Goal: Information Seeking & Learning: Learn about a topic

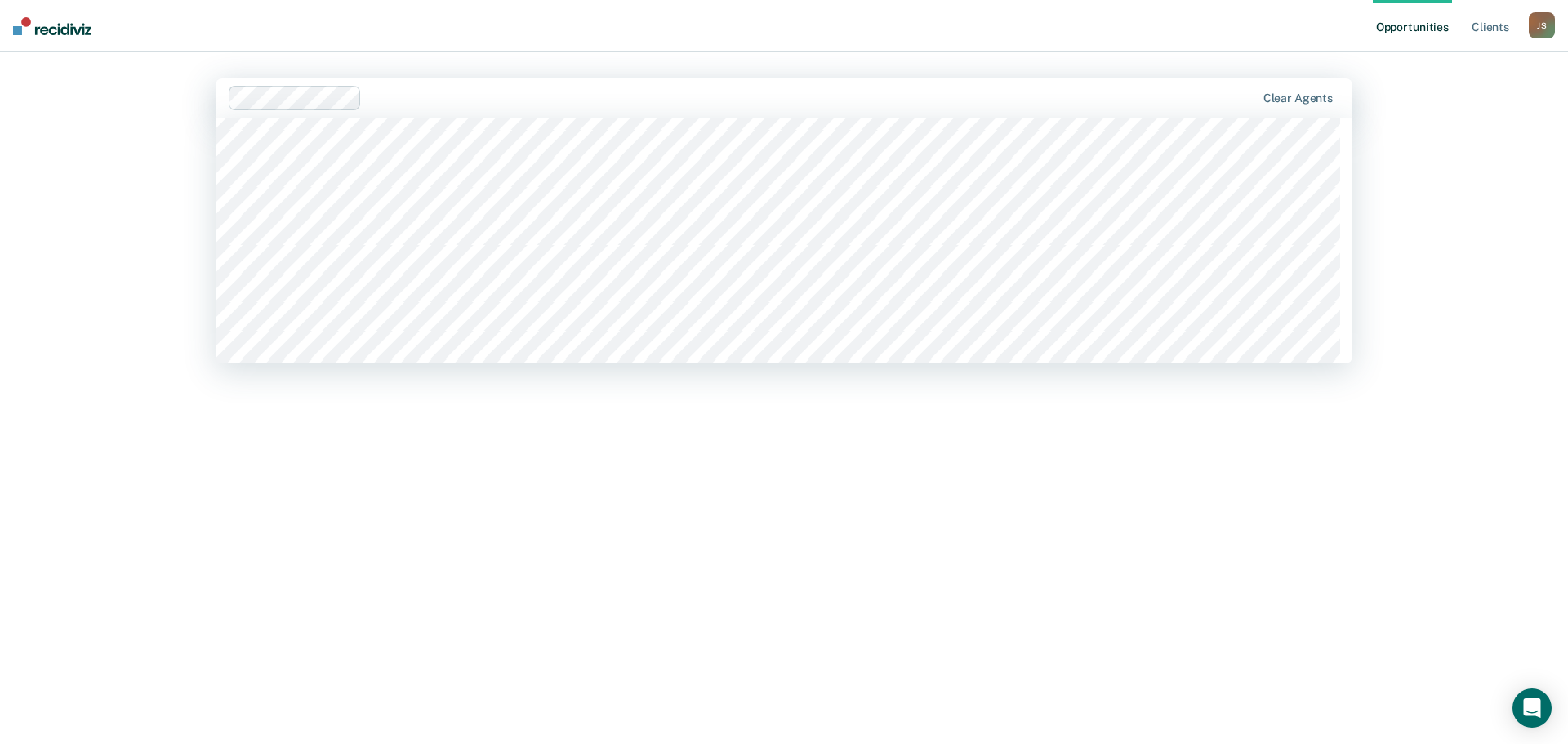
scroll to position [9475, 0]
click at [412, 526] on div "Hi, [PERSON_NAME]. We’ve found some outstanding items across 1 caseload Some cl…" at bounding box center [784, 417] width 1137 height 561
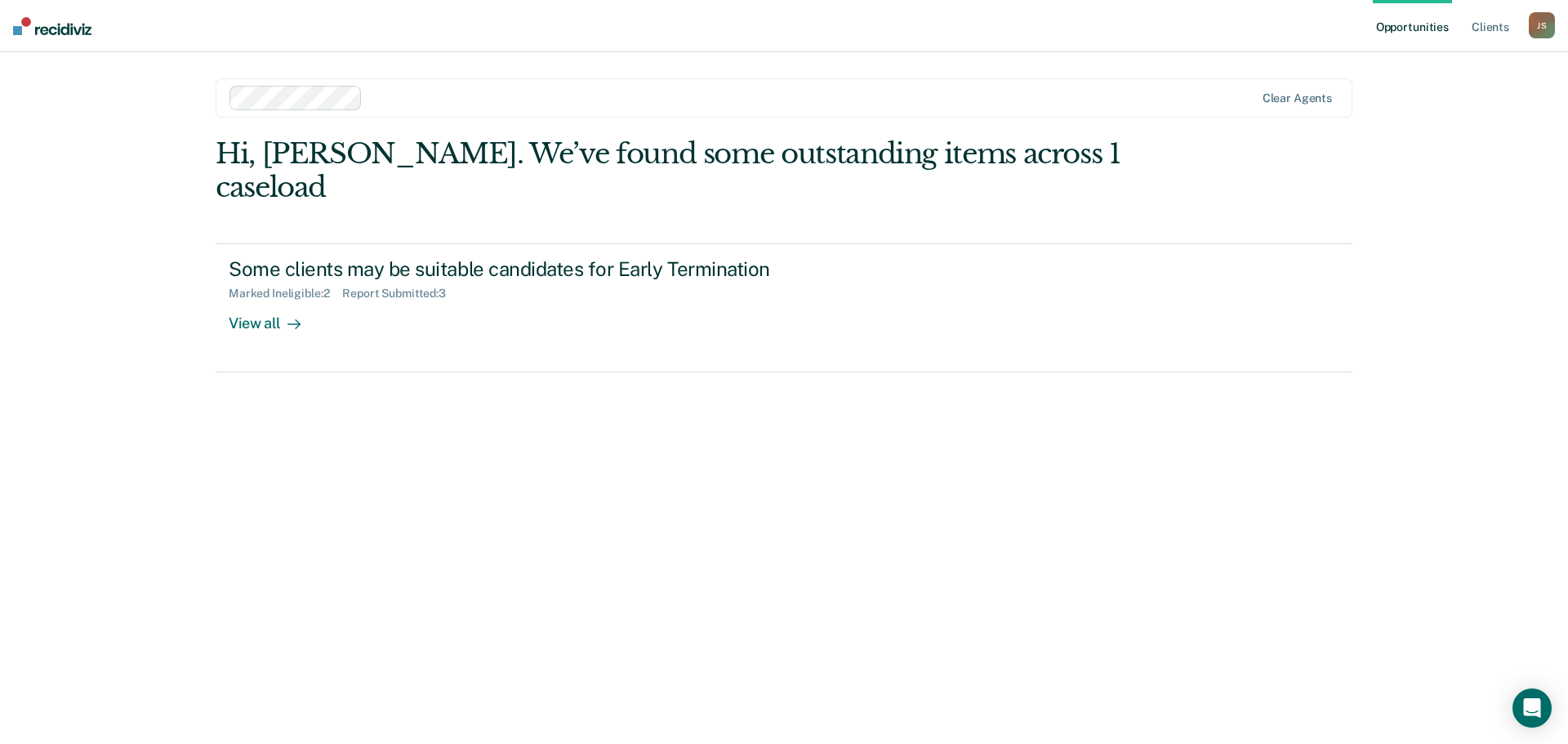
click at [63, 36] on nav "Opportunities Client s Jonathan Spooner J S Profile How it works Log Out" at bounding box center [784, 26] width 1568 height 53
click at [63, 33] on img at bounding box center [52, 26] width 79 height 18
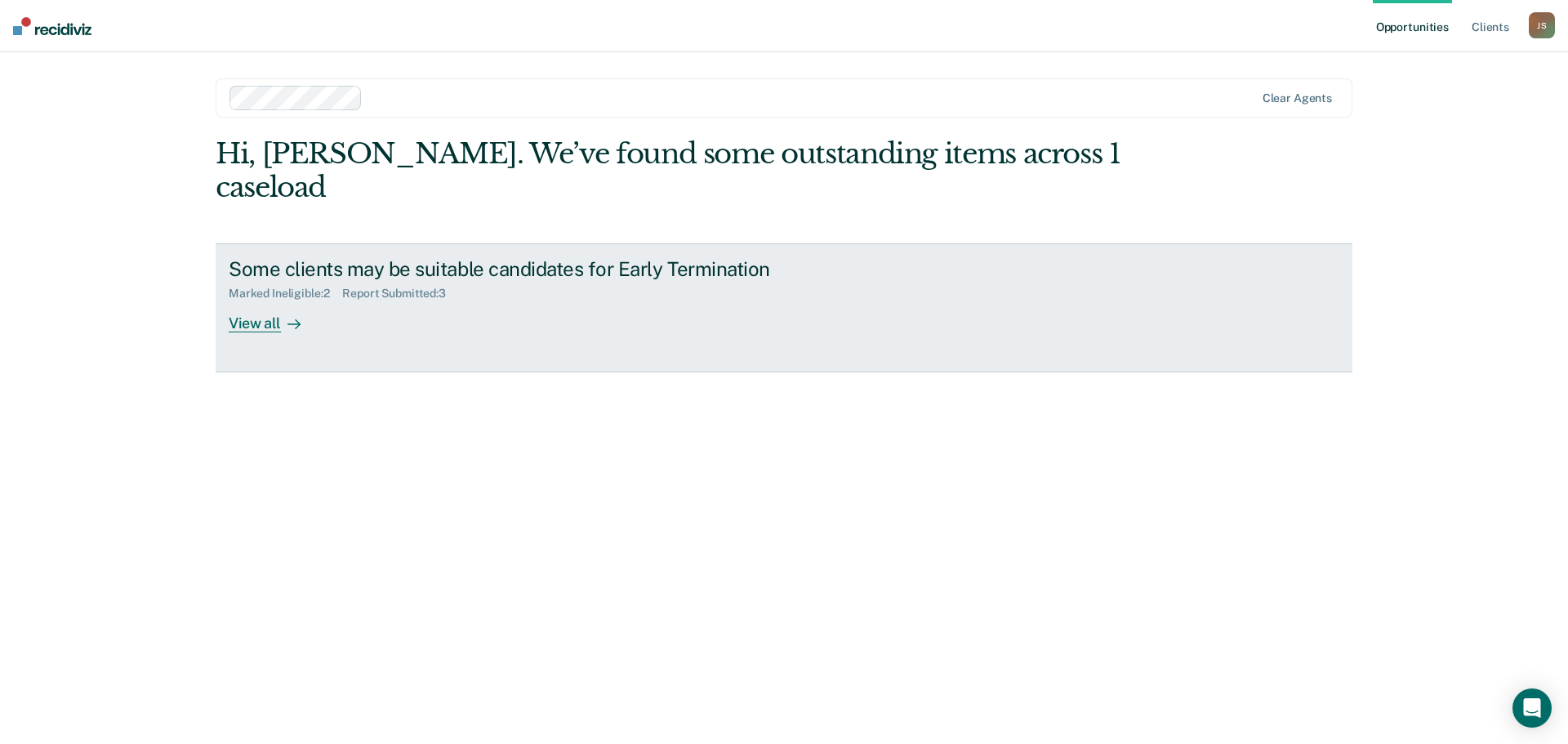
click at [274, 301] on div "View all" at bounding box center [274, 316] width 91 height 32
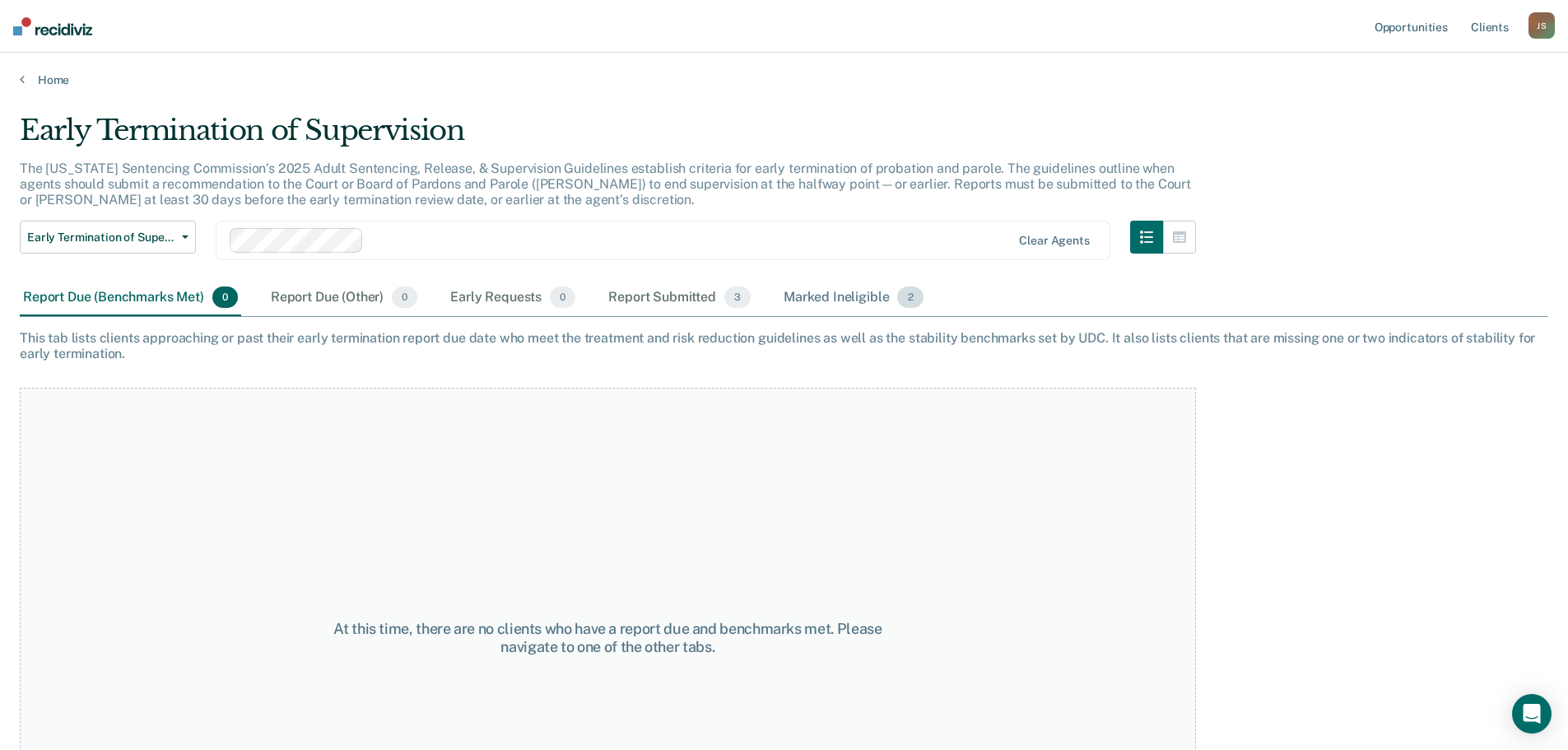
click at [817, 294] on div "Marked Ineligible 2" at bounding box center [854, 298] width 146 height 37
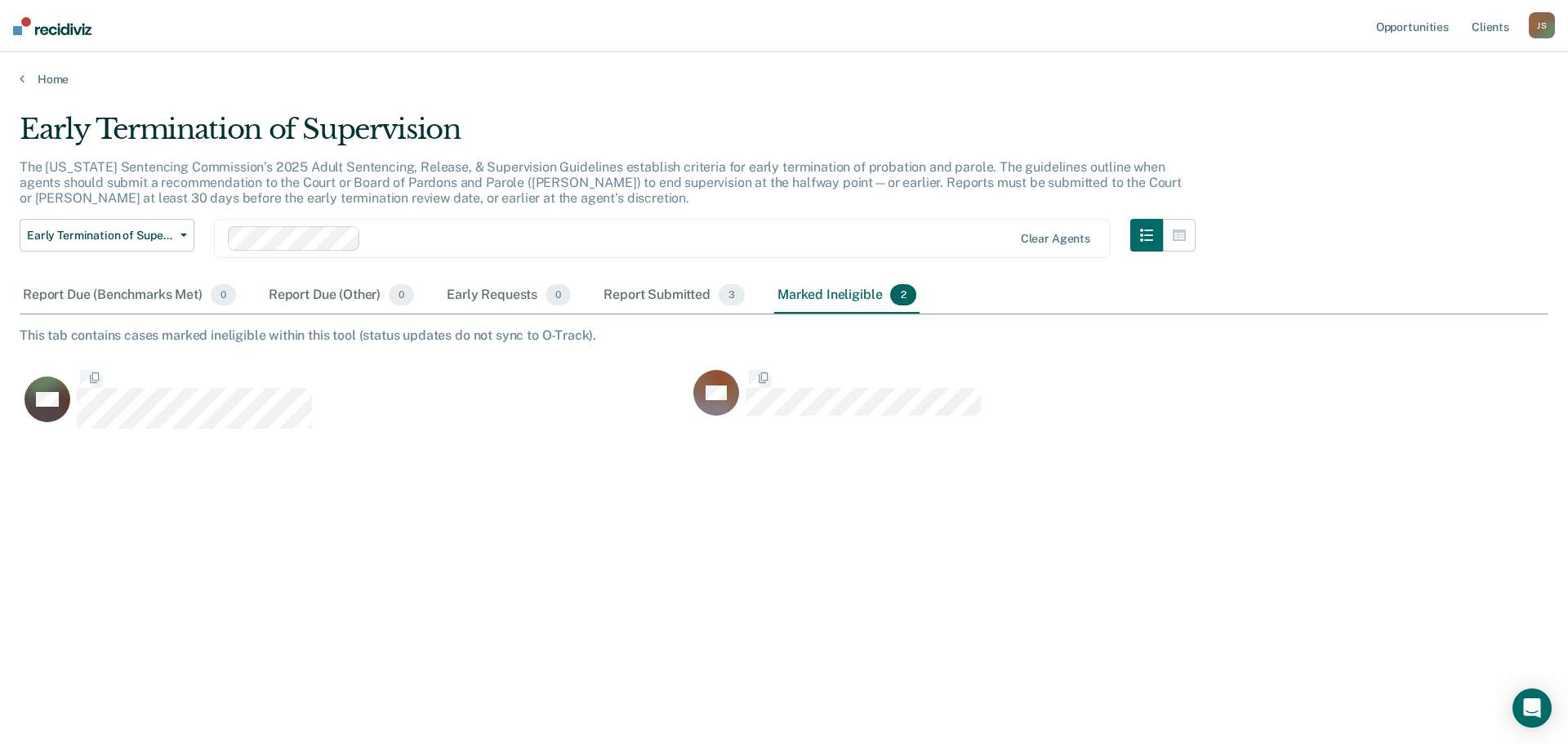
scroll to position [497, 1516]
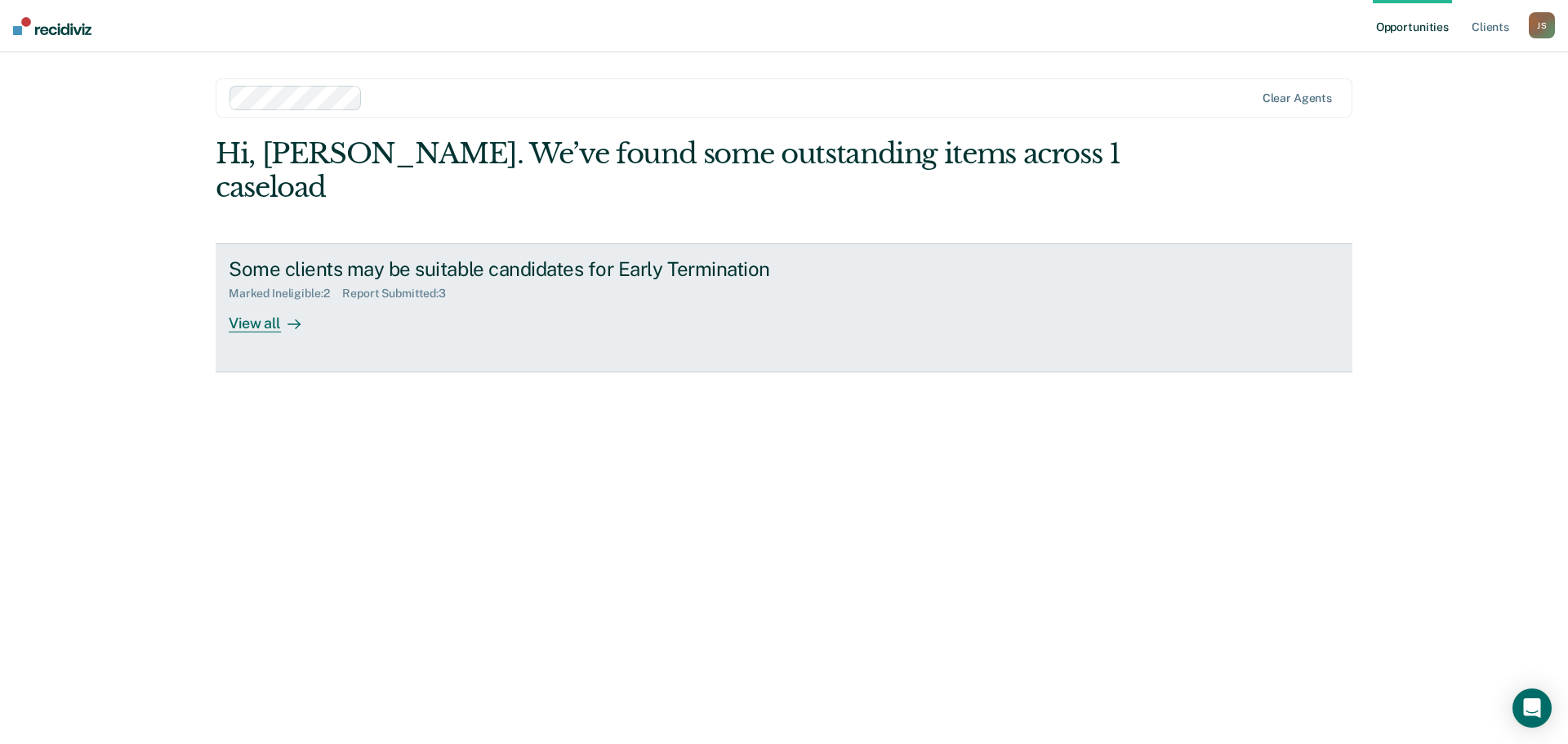
click at [248, 301] on div "View all" at bounding box center [274, 316] width 91 height 32
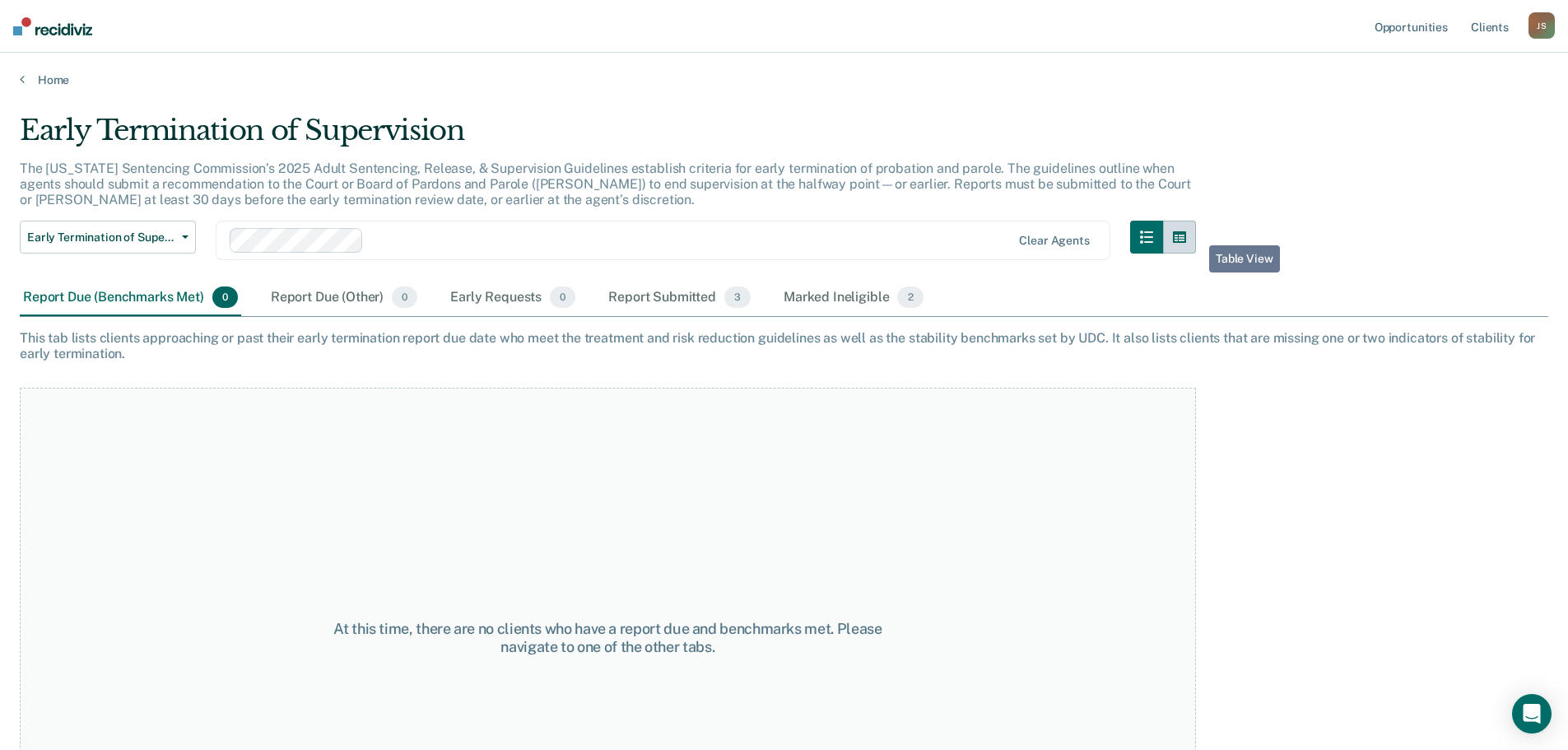
click at [1196, 233] on button "button" at bounding box center [1180, 238] width 33 height 33
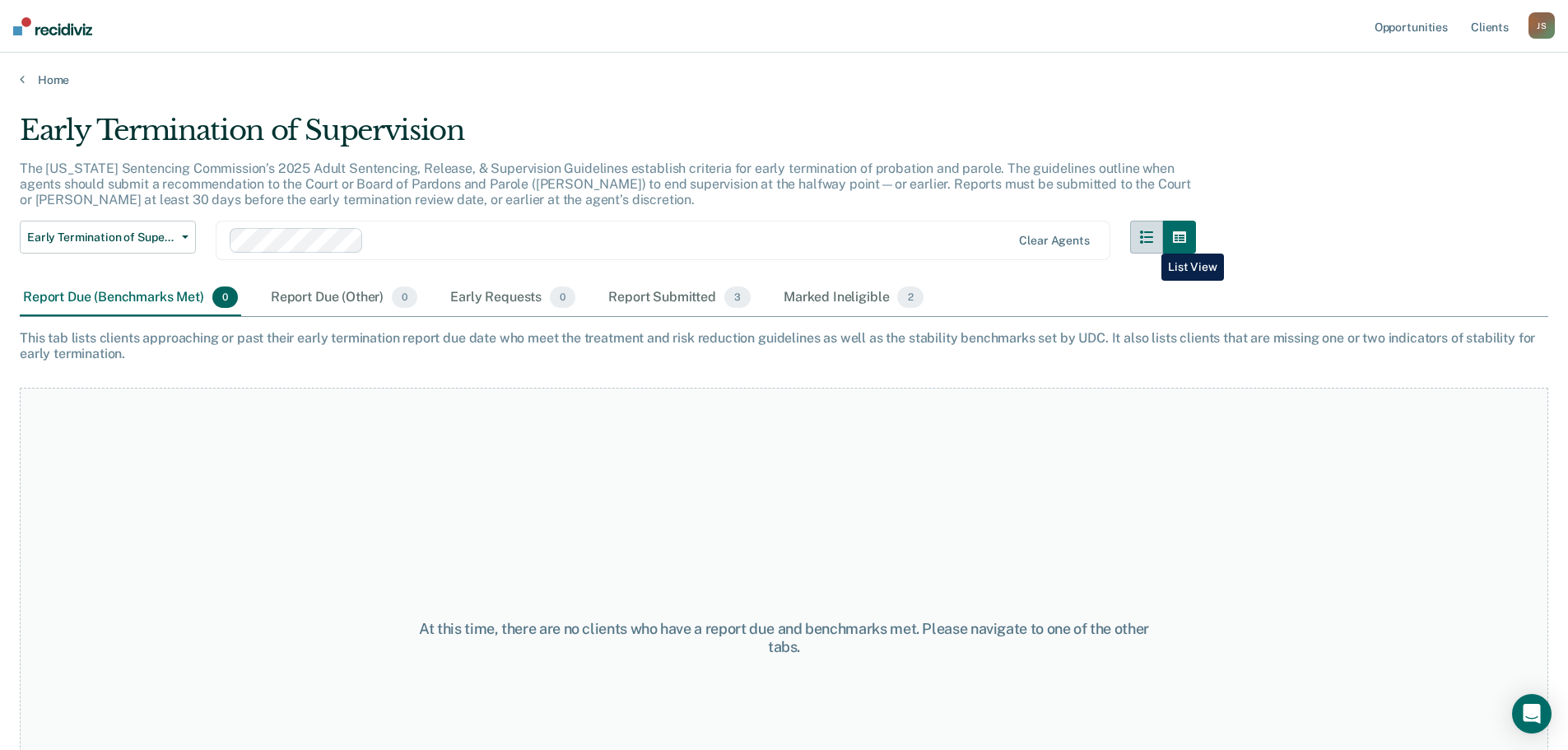
click at [1149, 241] on icon "button" at bounding box center [1146, 237] width 13 height 13
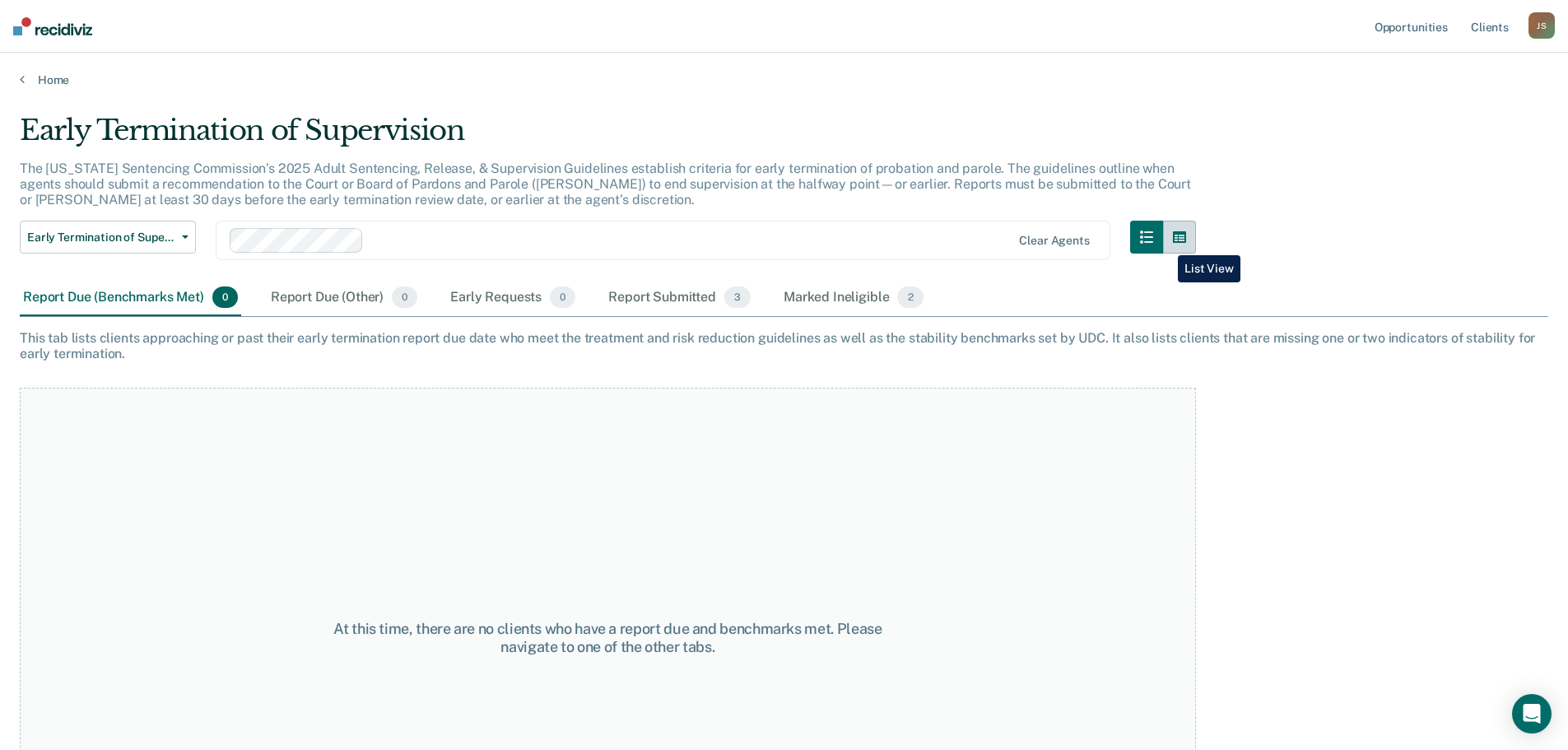
click at [1176, 242] on button "button" at bounding box center [1180, 238] width 33 height 33
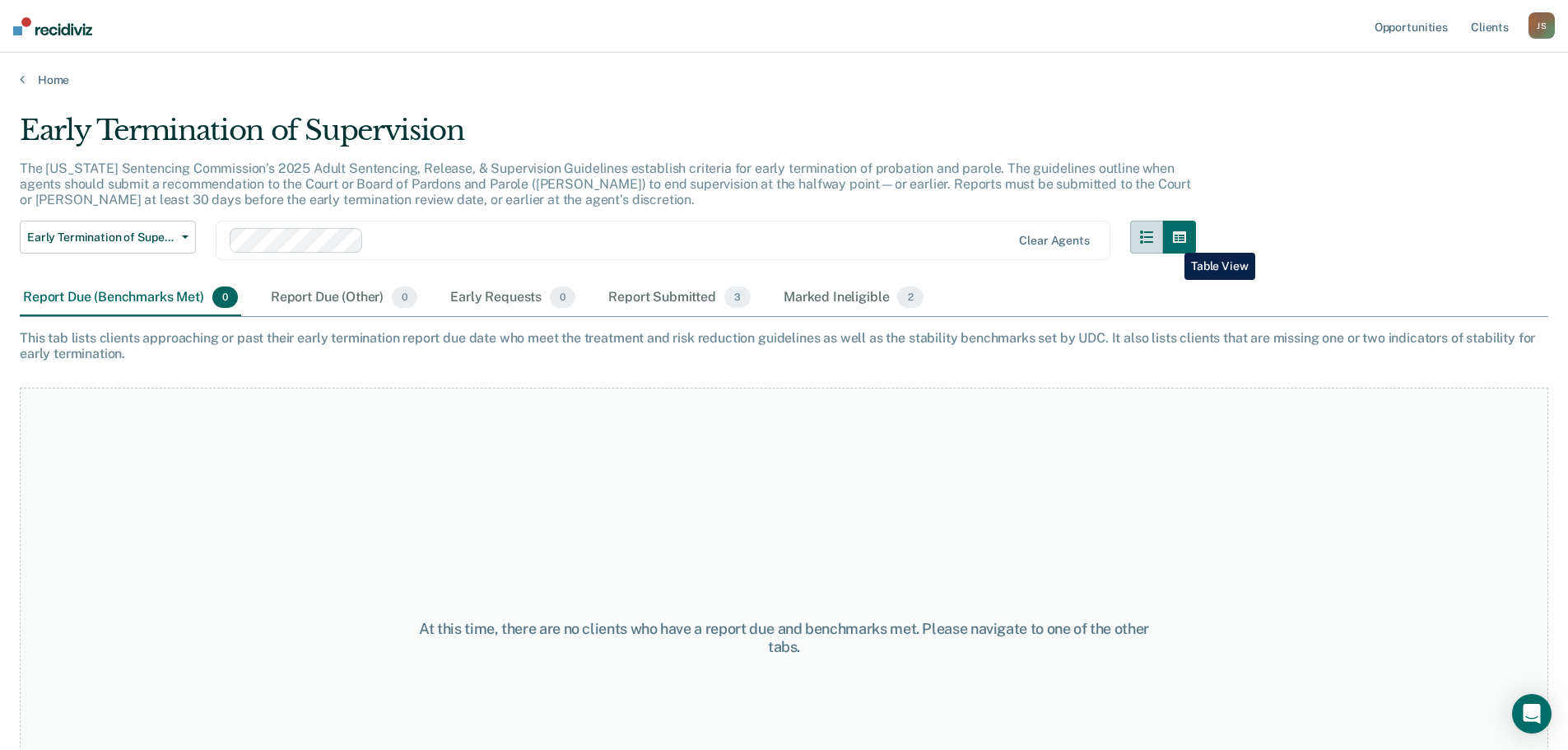
click at [1153, 236] on icon "button" at bounding box center [1146, 237] width 13 height 13
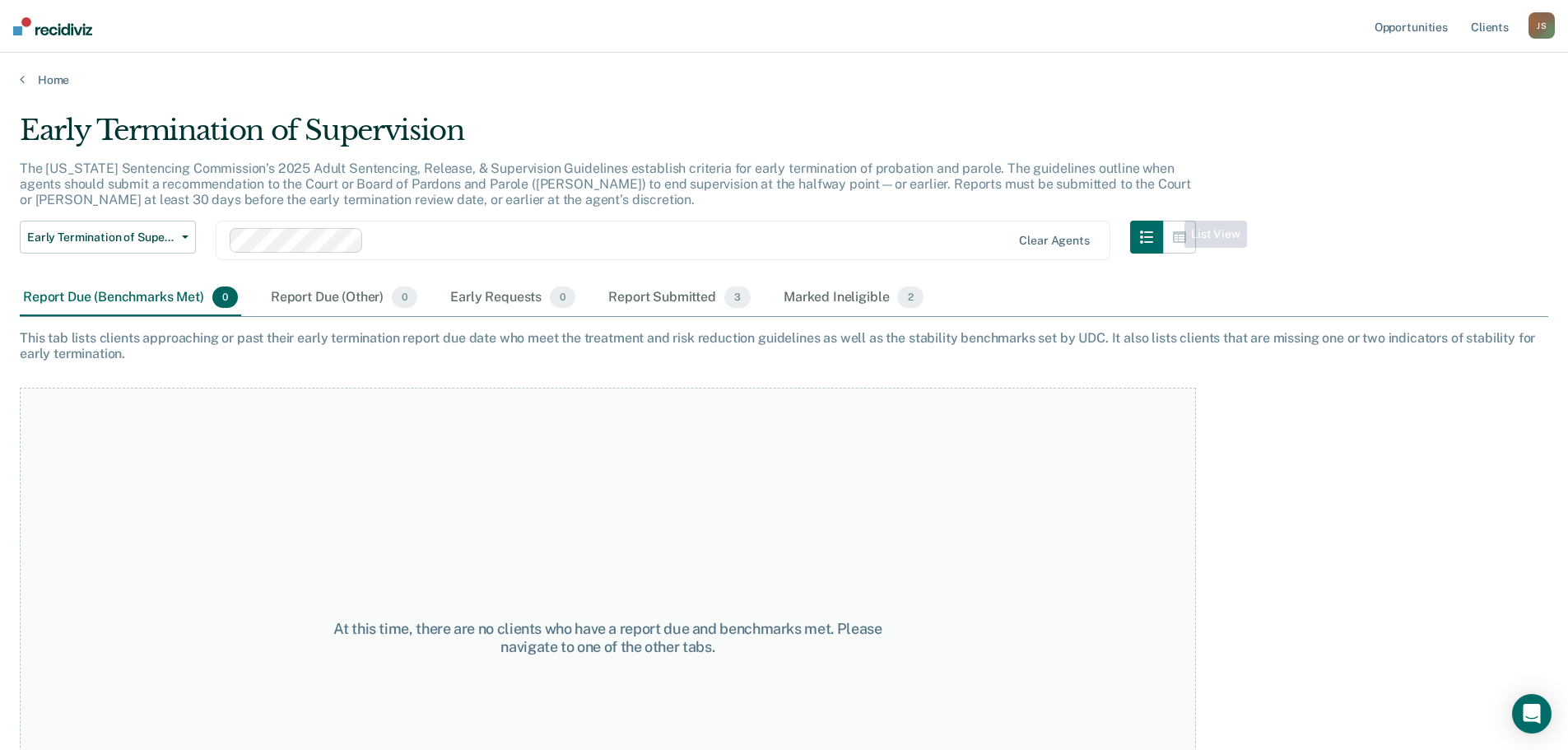
click at [198, 238] on div "Early Termination of Supervision Early Termination of Supervision Clear agents" at bounding box center [608, 250] width 1176 height 59
click at [185, 238] on icon "button" at bounding box center [184, 238] width 6 height 4
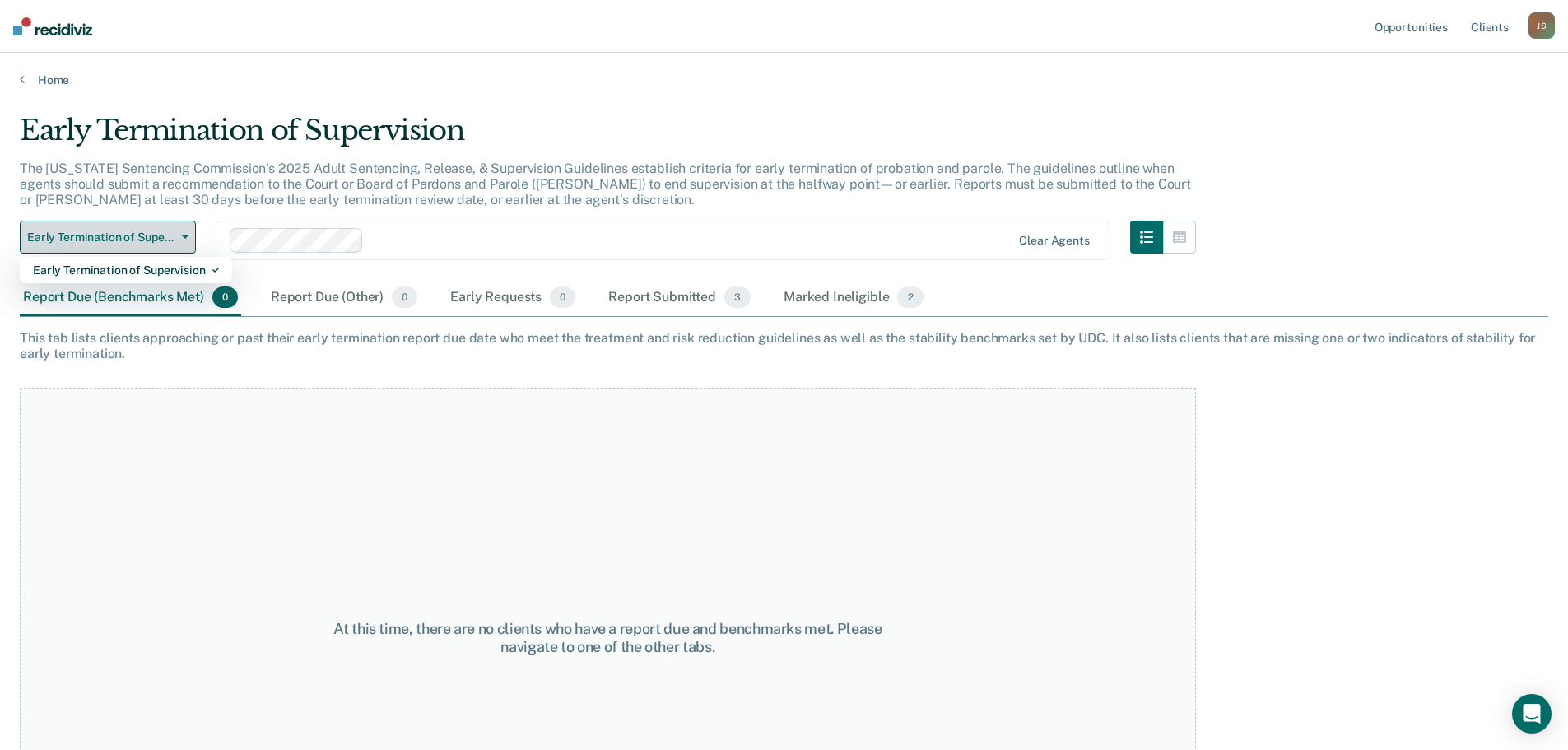
click at [185, 238] on icon "button" at bounding box center [184, 238] width 6 height 4
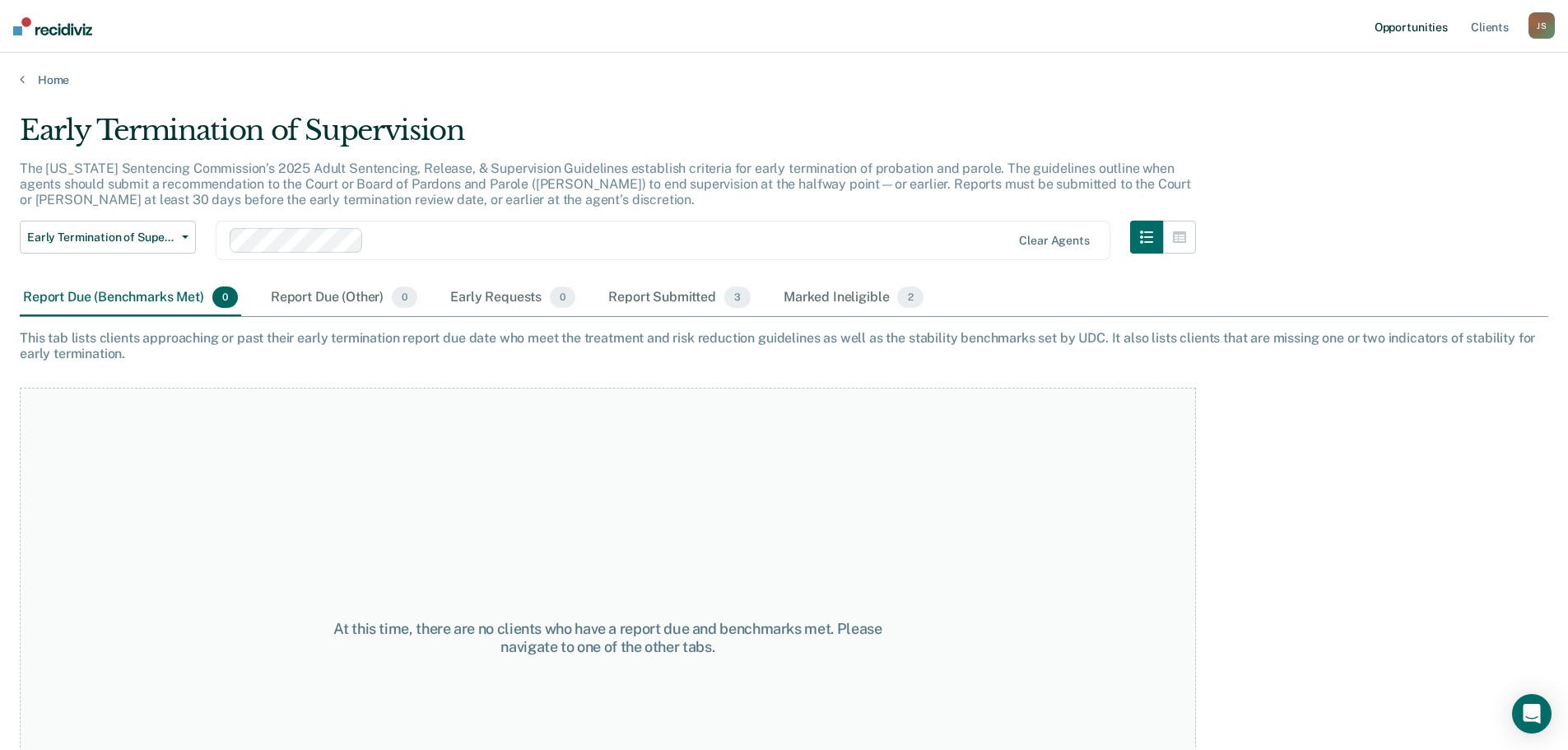
click at [1413, 29] on link "Opportunities" at bounding box center [1411, 26] width 79 height 53
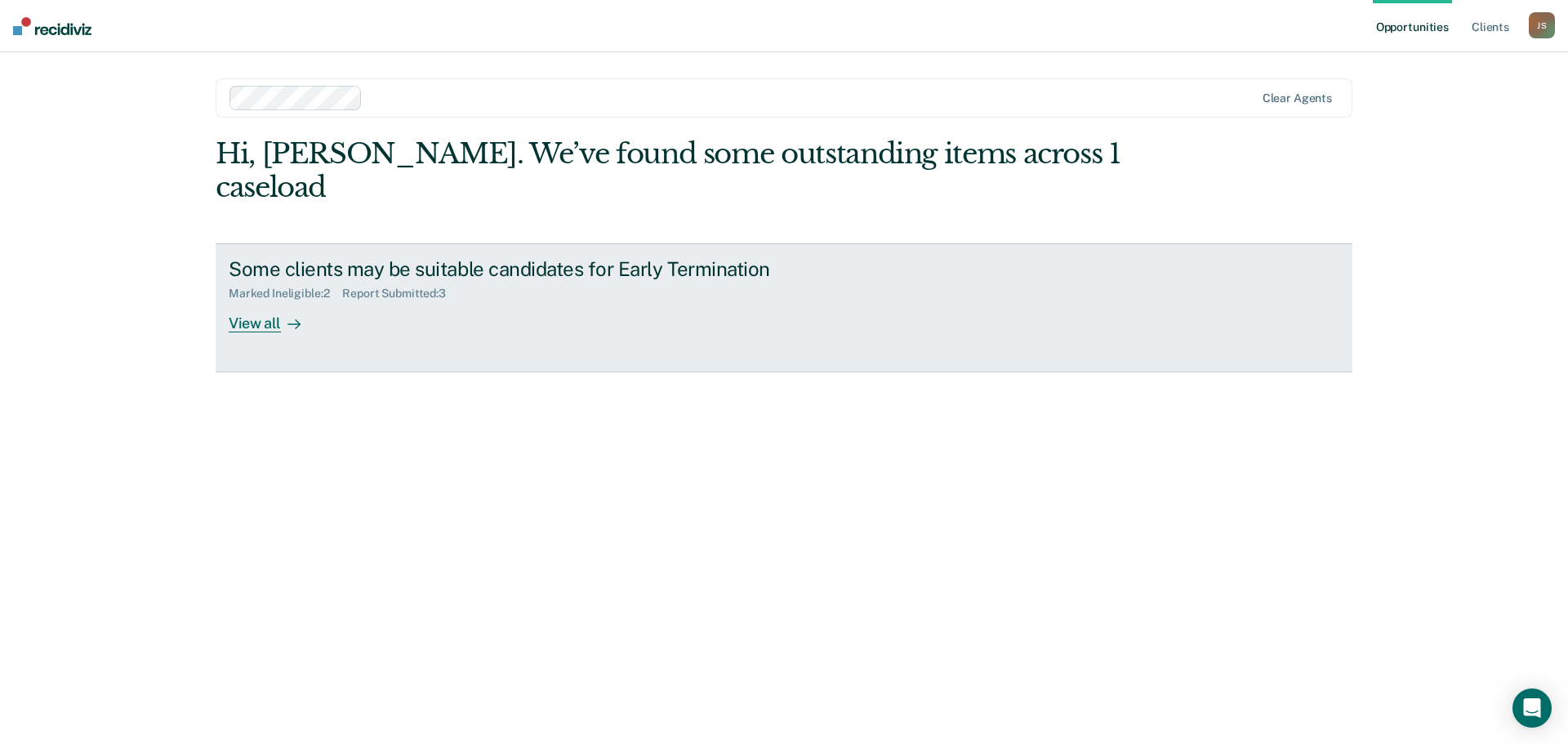
click at [293, 286] on div "Marked Ineligible : 2" at bounding box center [284, 293] width 113 height 14
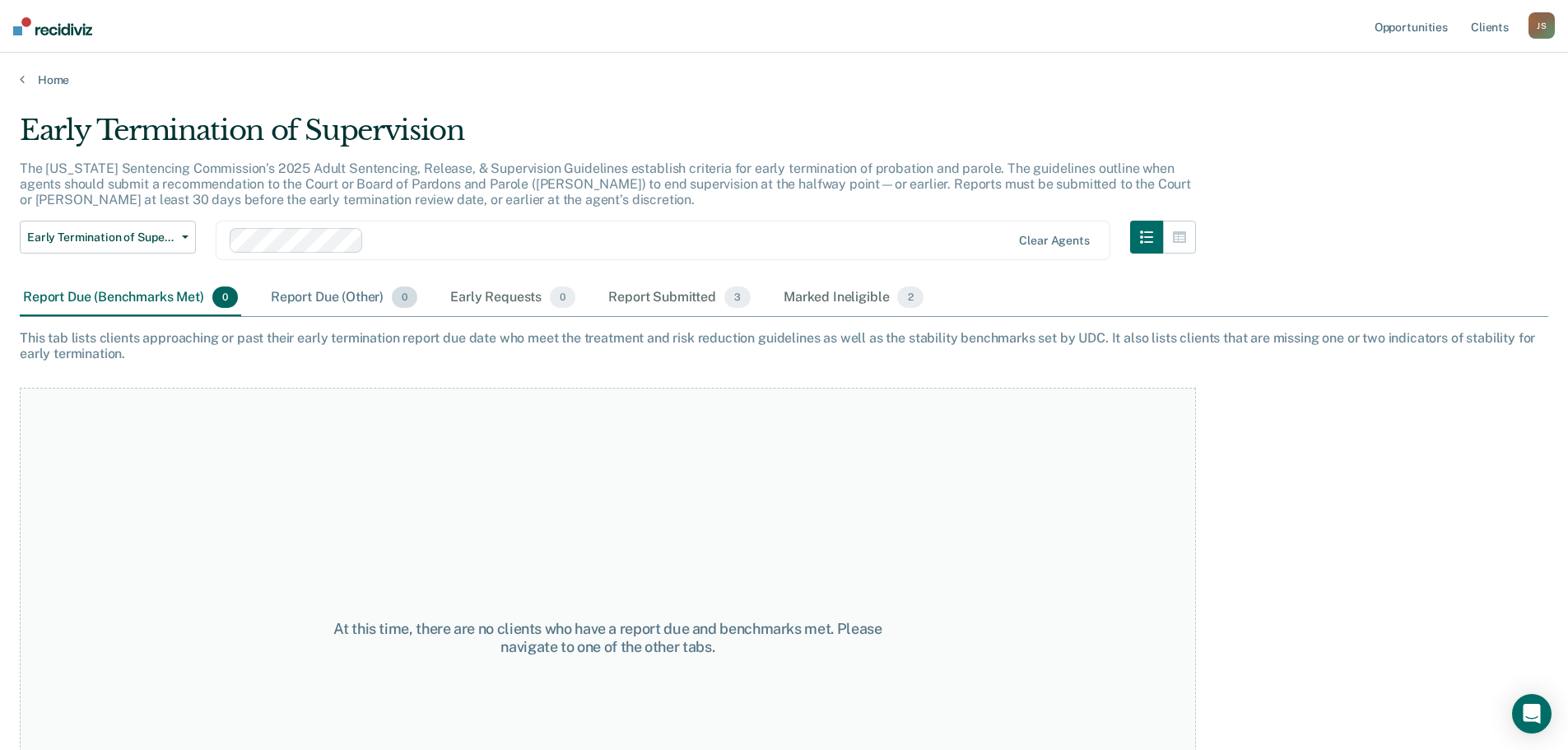
click at [322, 299] on div "Report Due (Other) 0" at bounding box center [344, 298] width 153 height 37
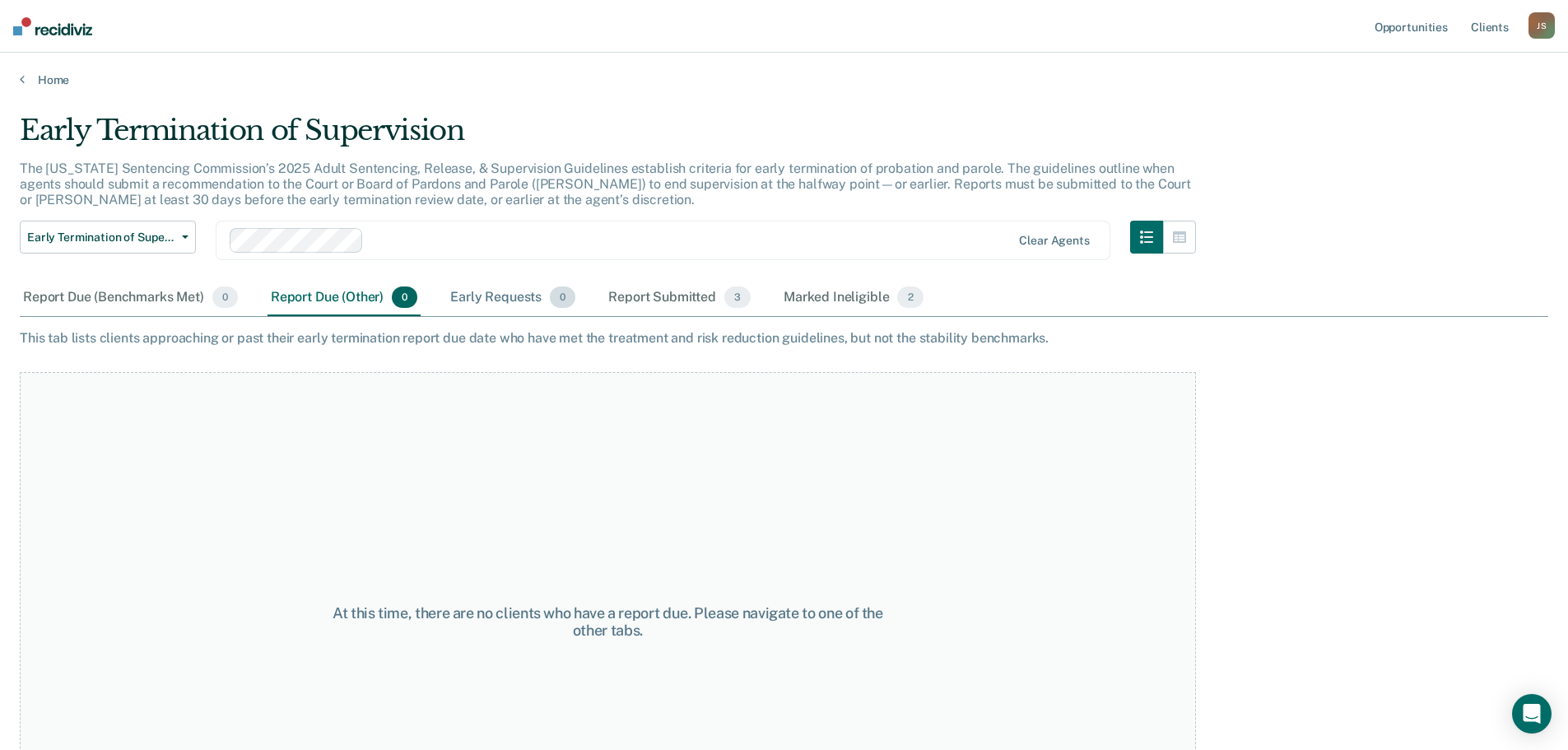
click at [480, 297] on div "Early Requests 0" at bounding box center [512, 298] width 132 height 37
click at [622, 302] on div "Report Submitted 3" at bounding box center [679, 298] width 149 height 37
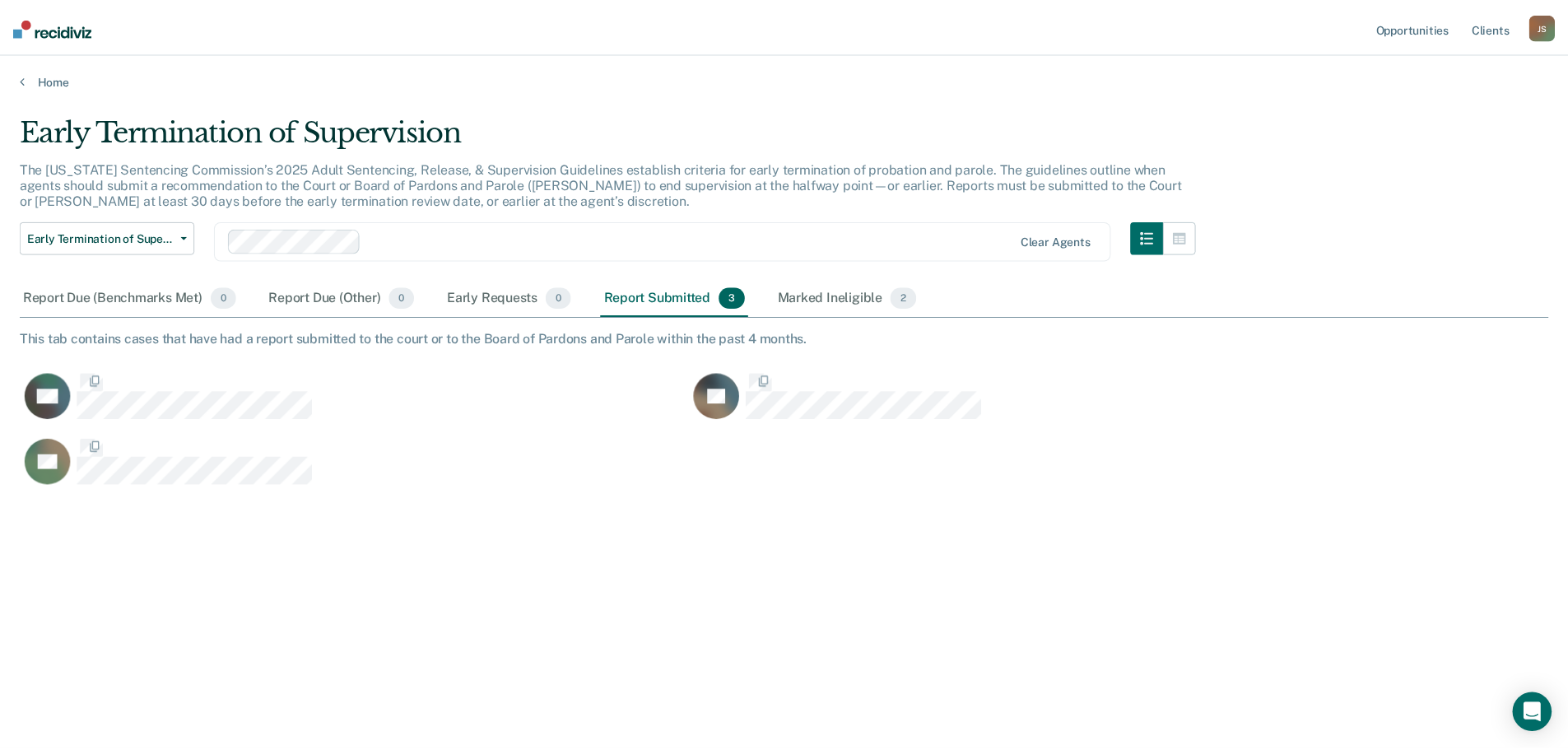
scroll to position [501, 1529]
click at [829, 312] on div "Marked Ineligible 2" at bounding box center [854, 298] width 146 height 37
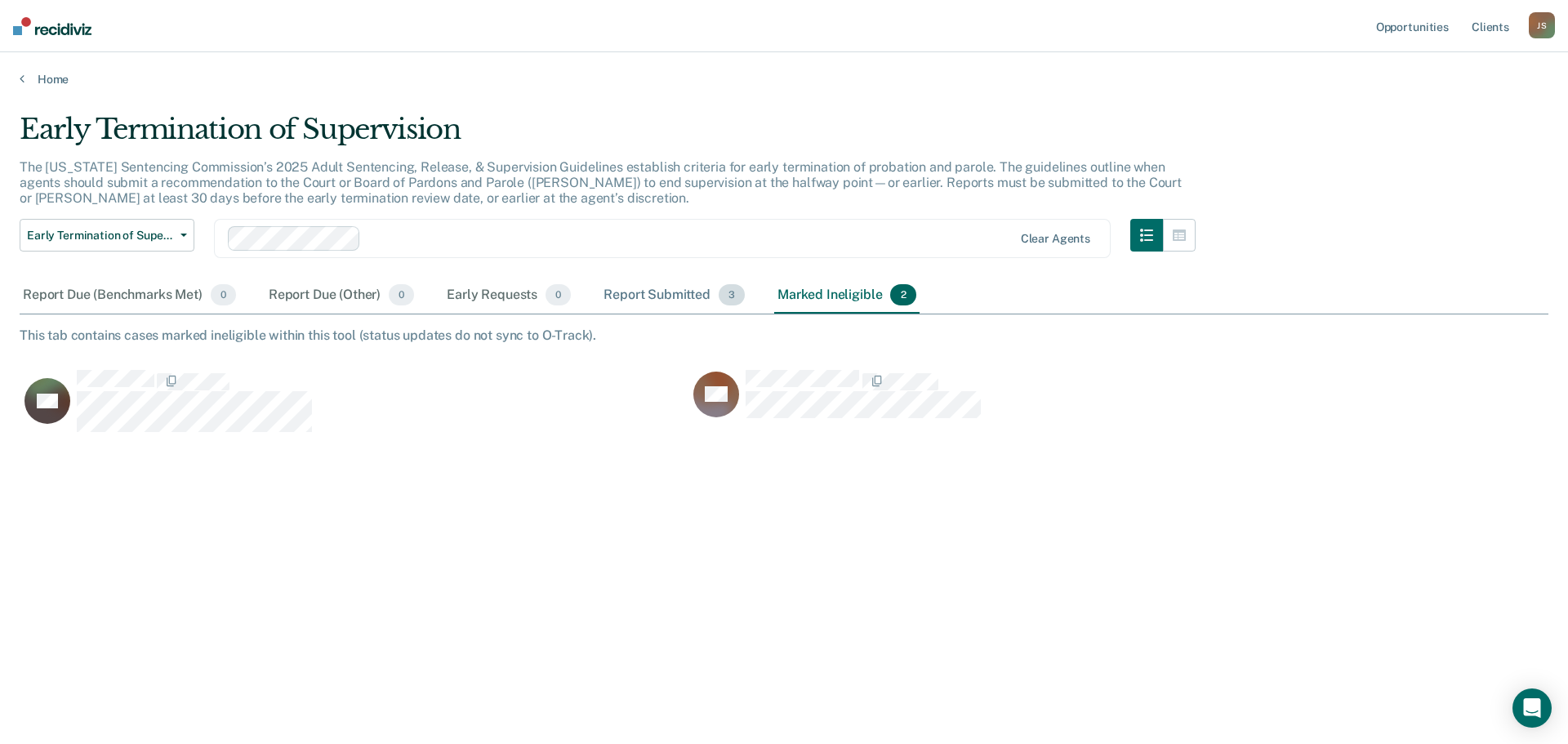
click at [644, 303] on div "Report Submitted 3" at bounding box center [674, 295] width 148 height 36
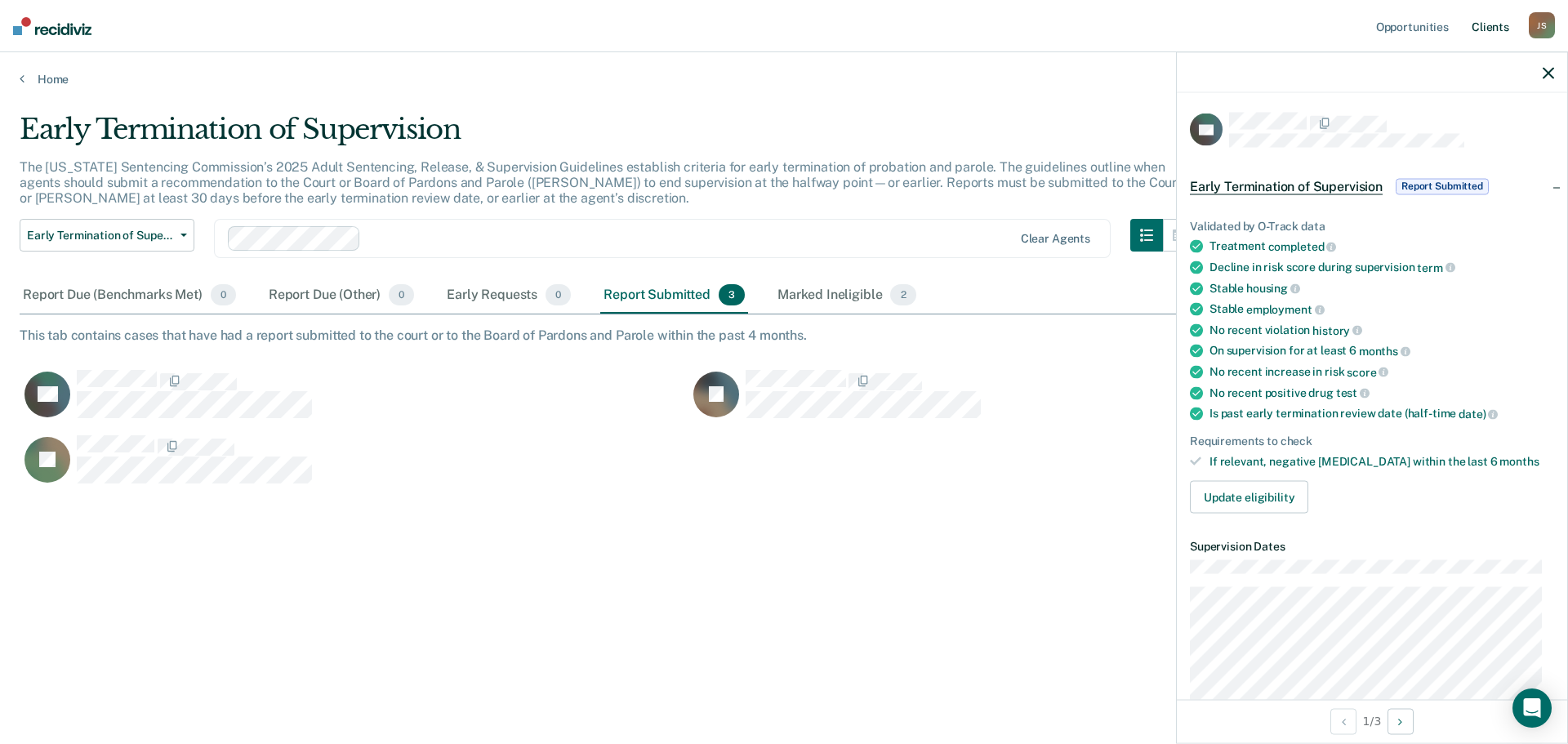
click at [1494, 31] on link "Client s" at bounding box center [1490, 26] width 44 height 53
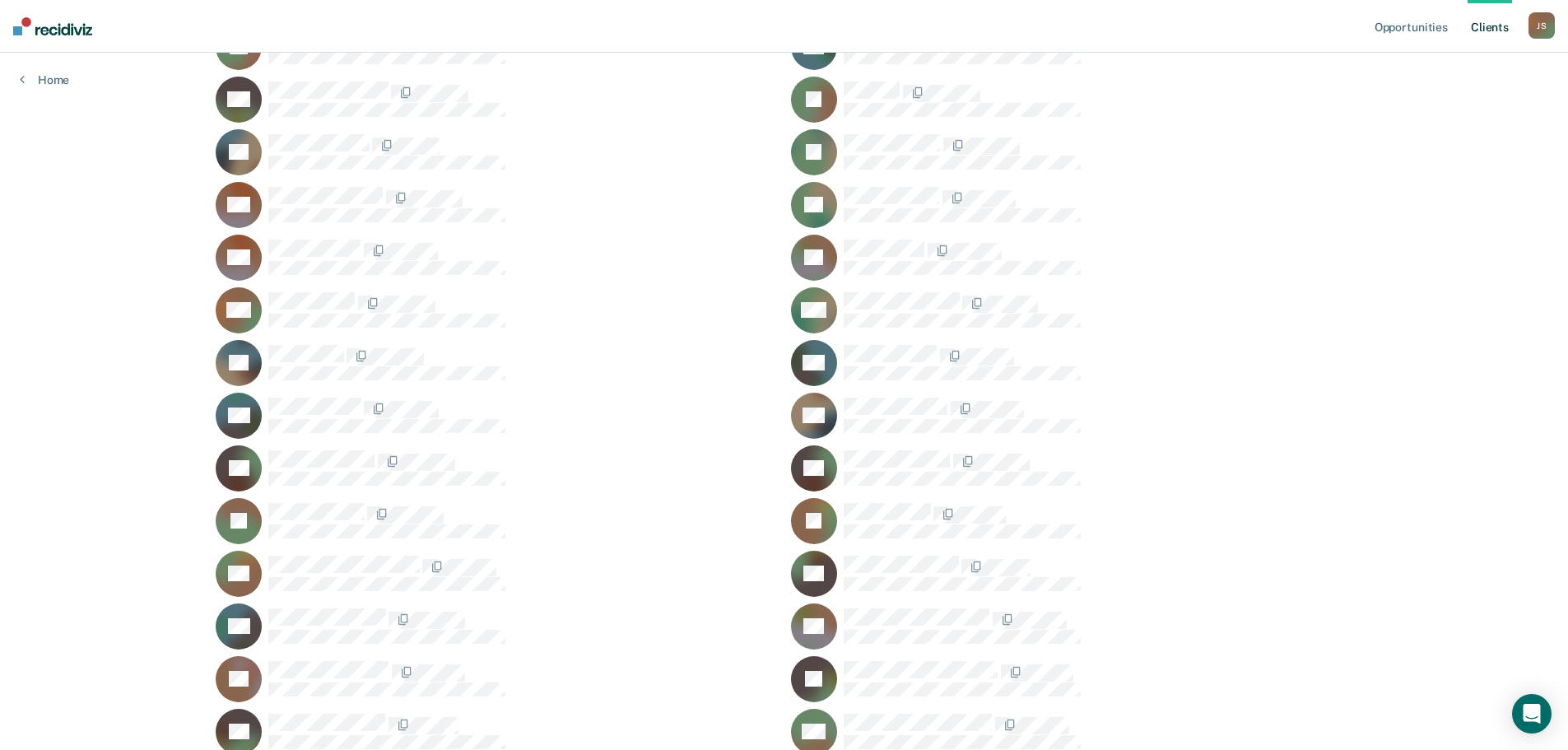
scroll to position [659, 0]
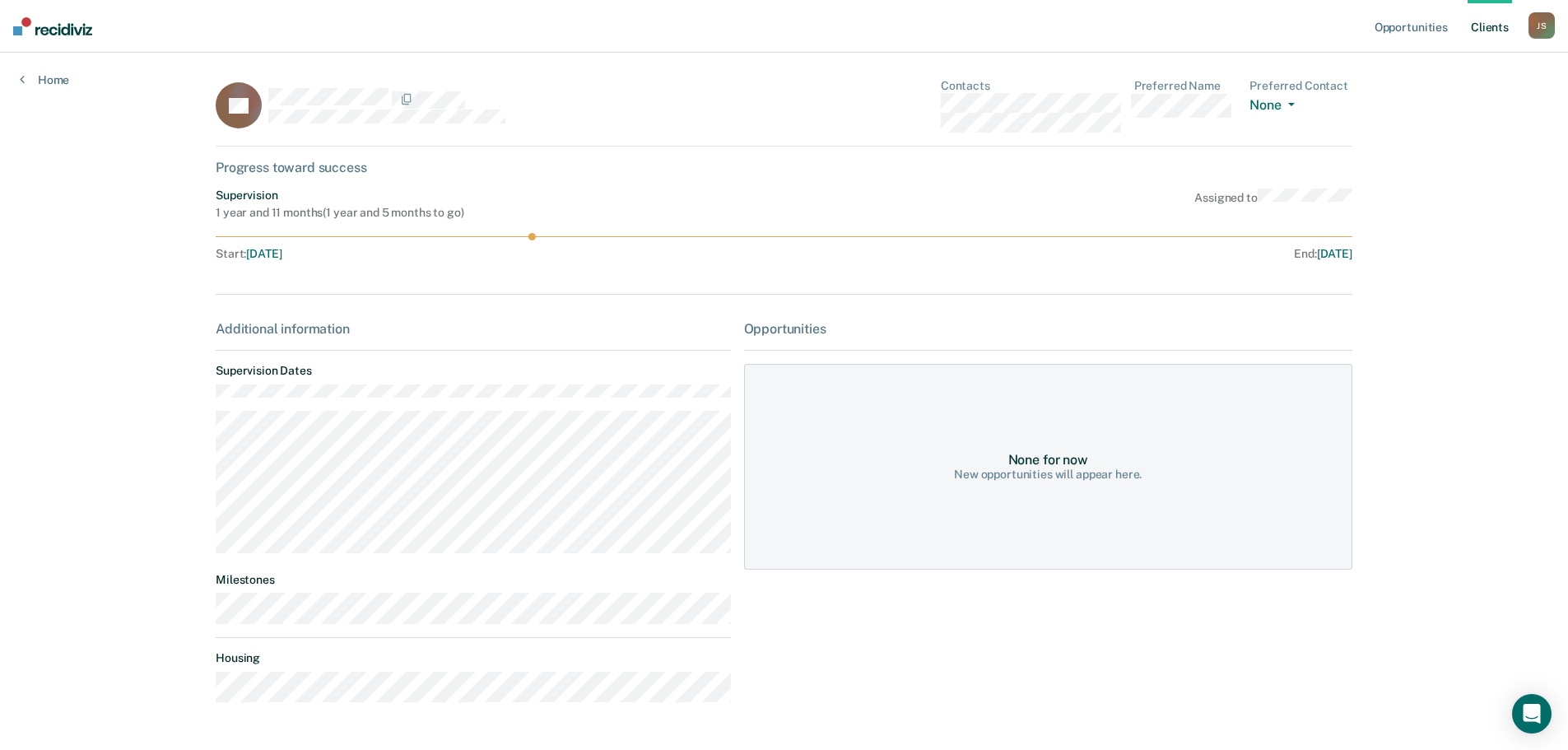
click at [1488, 26] on link "Client s" at bounding box center [1489, 26] width 45 height 53
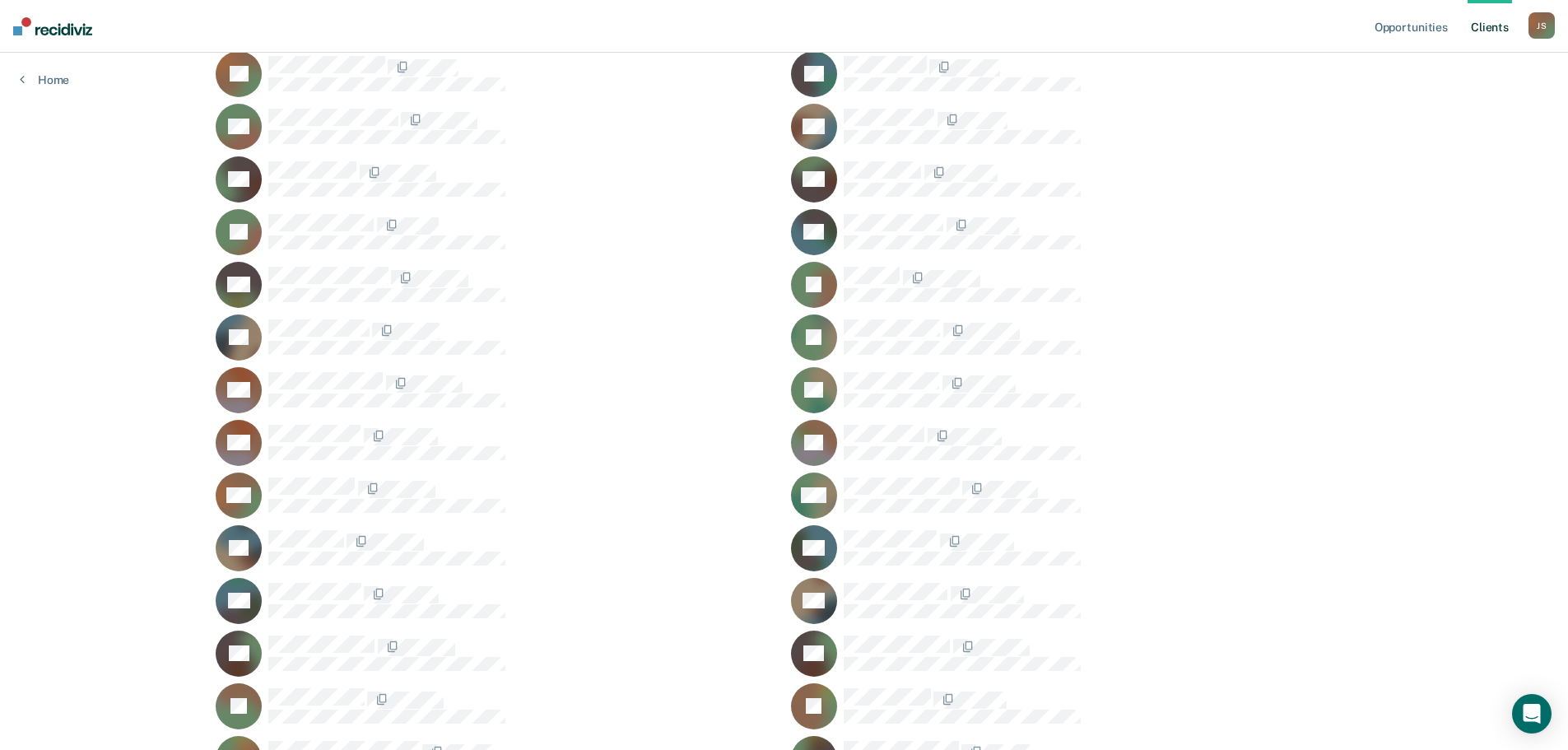
scroll to position [494, 0]
